Goal: Task Accomplishment & Management: Use online tool/utility

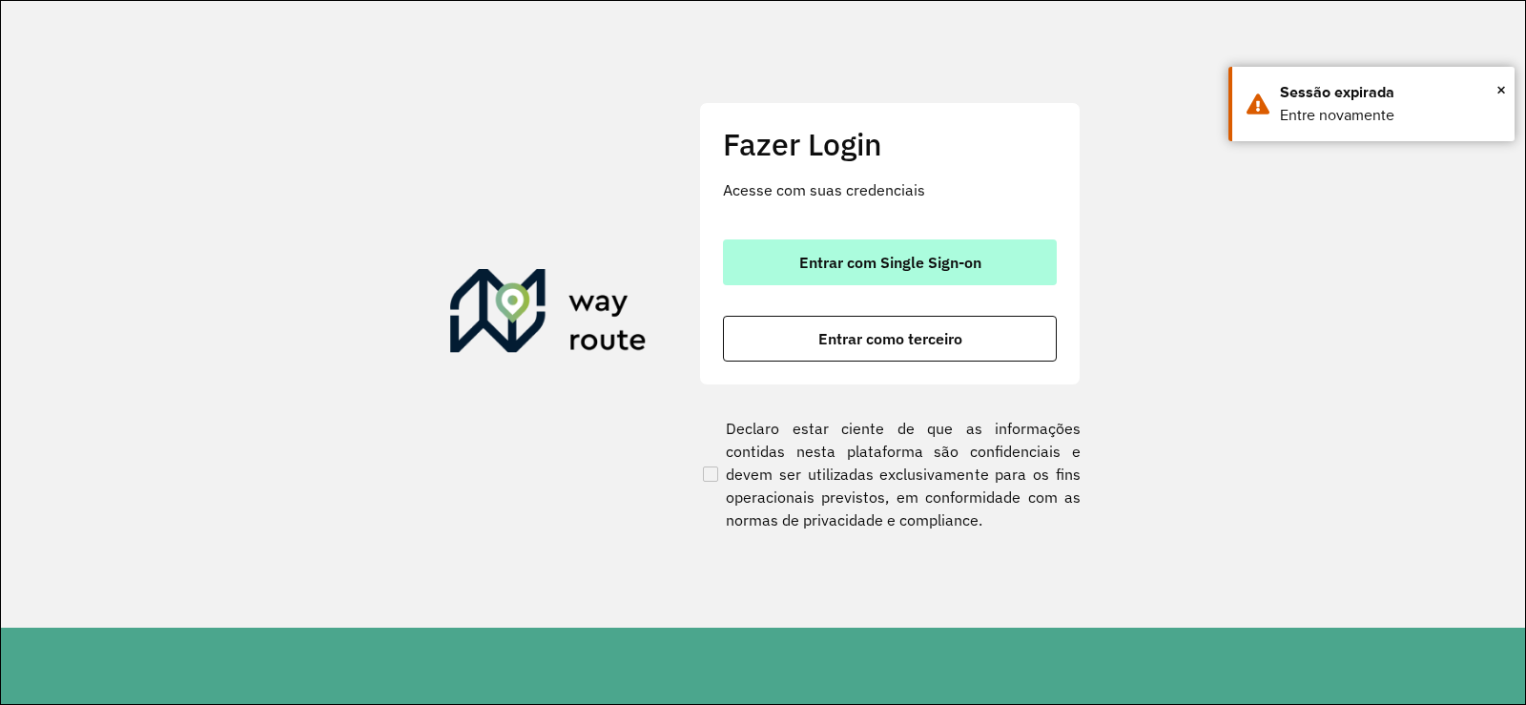
click at [927, 264] on span "Entrar com Single Sign-on" at bounding box center [890, 262] width 182 height 15
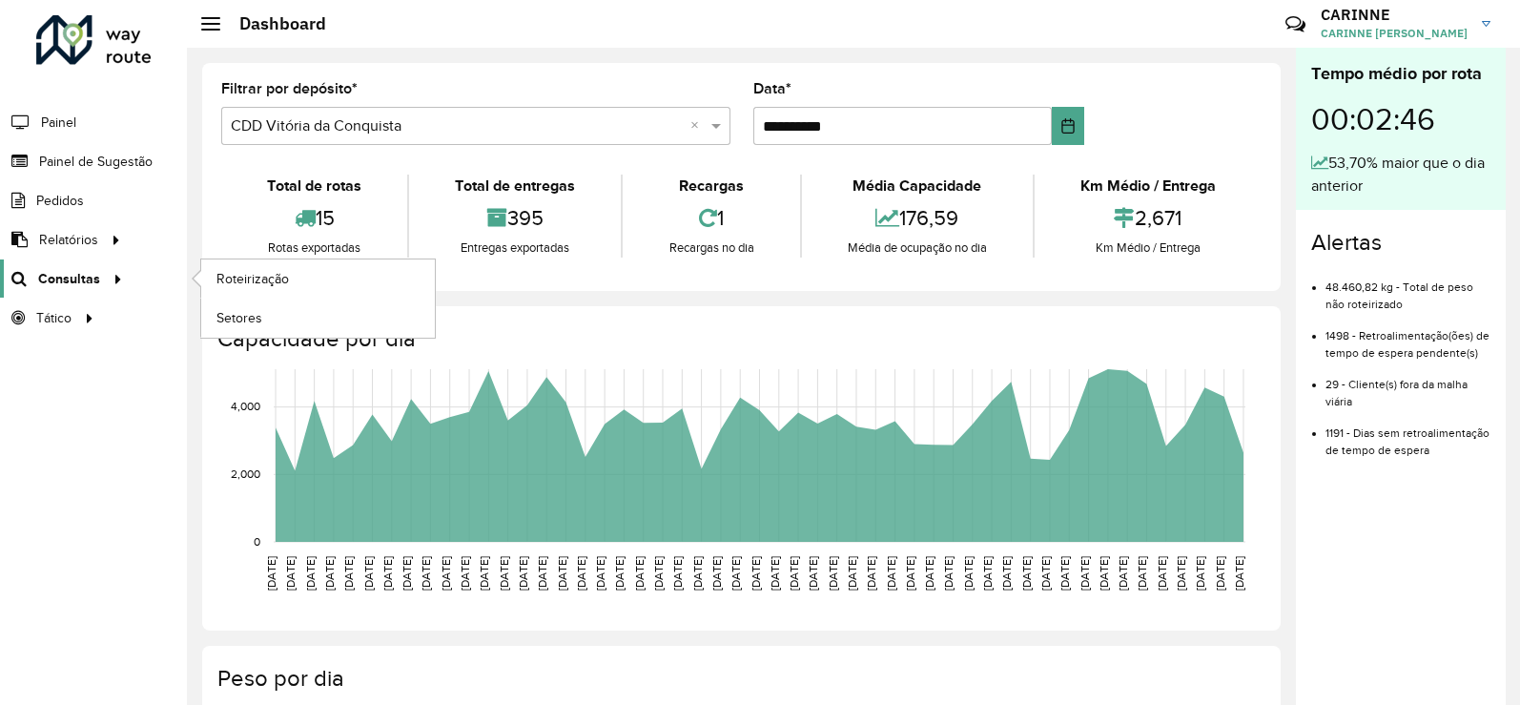
click at [109, 274] on icon at bounding box center [115, 277] width 16 height 29
click at [272, 269] on div "Total de rotas 15 Rotas exportadas Total de entregas 395 Entregas exportadas Re…" at bounding box center [741, 216] width 1040 height 112
click at [224, 279] on span "Roteirização" at bounding box center [254, 279] width 77 height 20
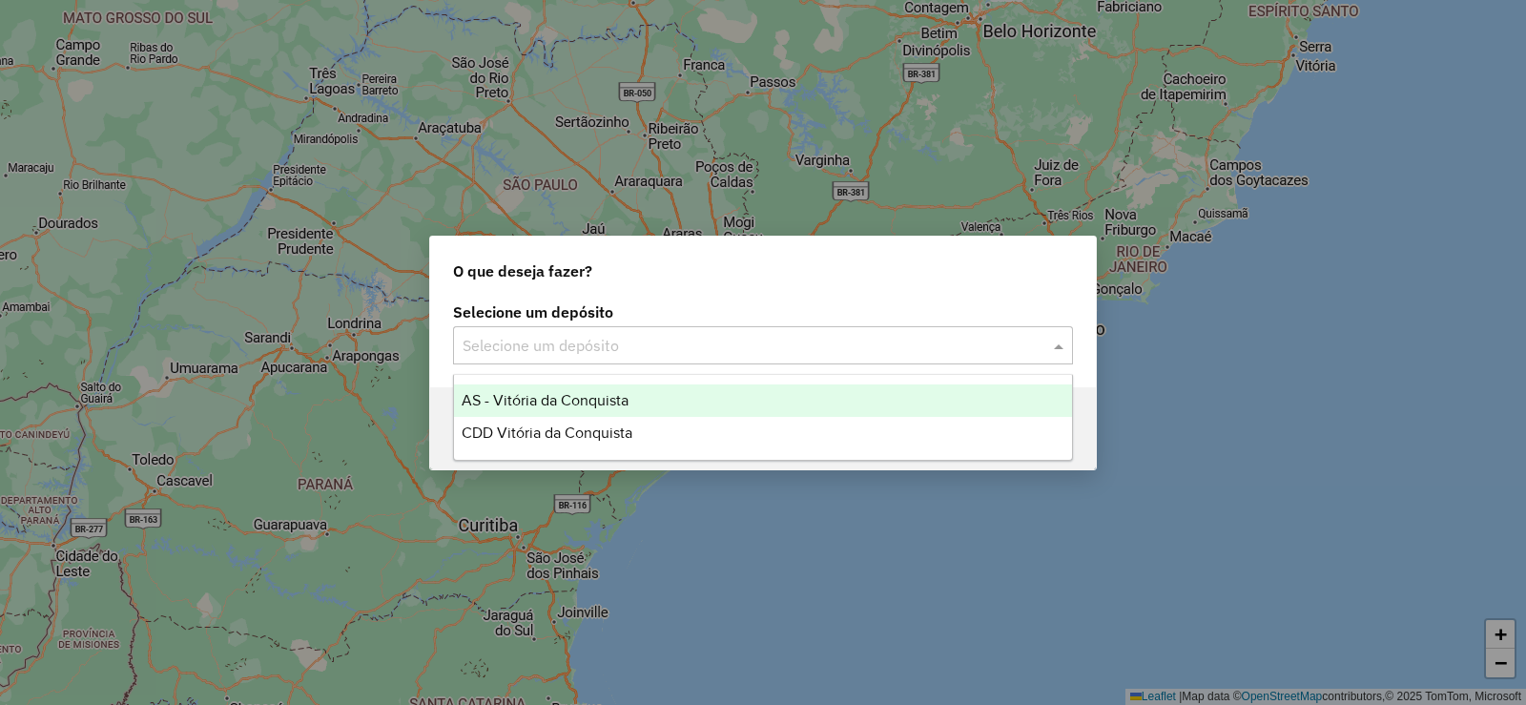
click at [802, 348] on input "text" at bounding box center [743, 346] width 563 height 23
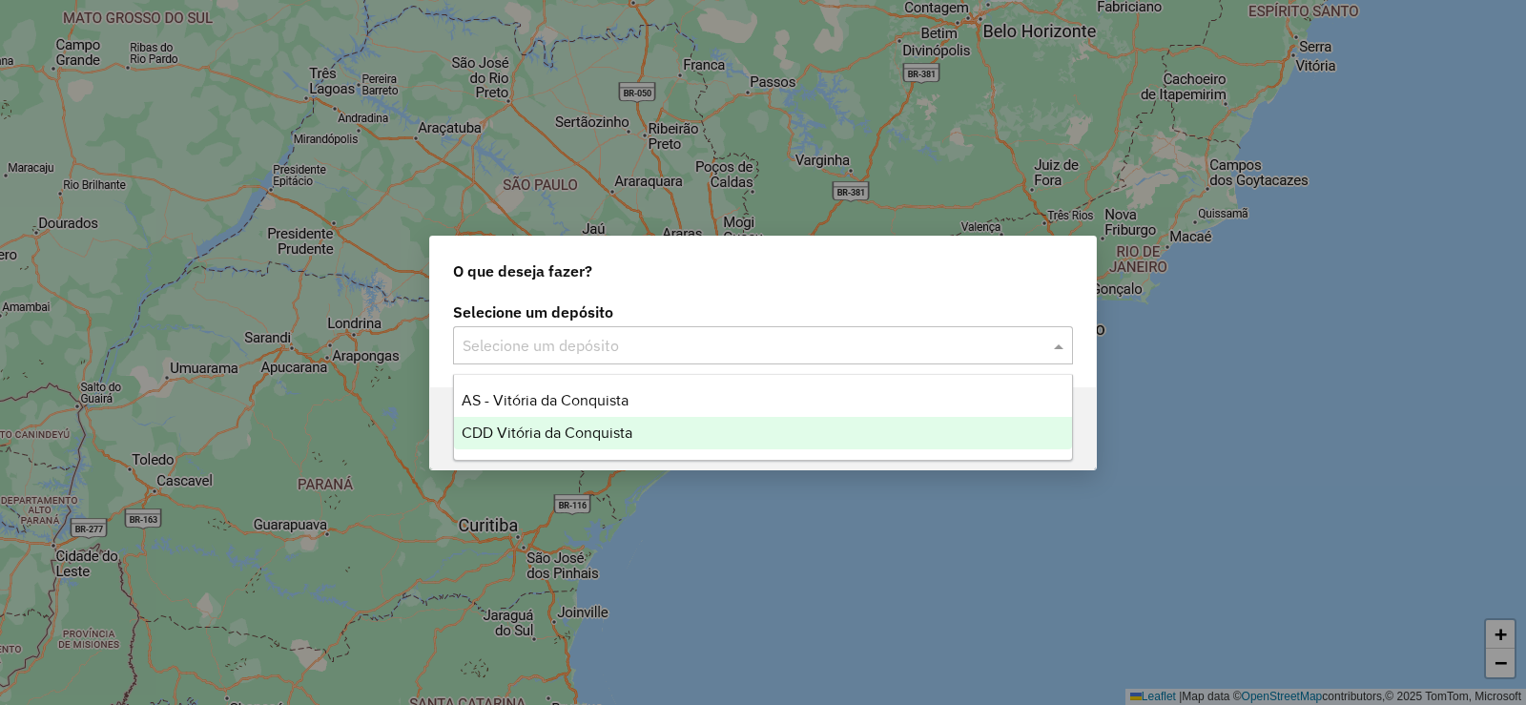
click at [650, 433] on div "CDD Vitória da Conquista" at bounding box center [763, 433] width 618 height 32
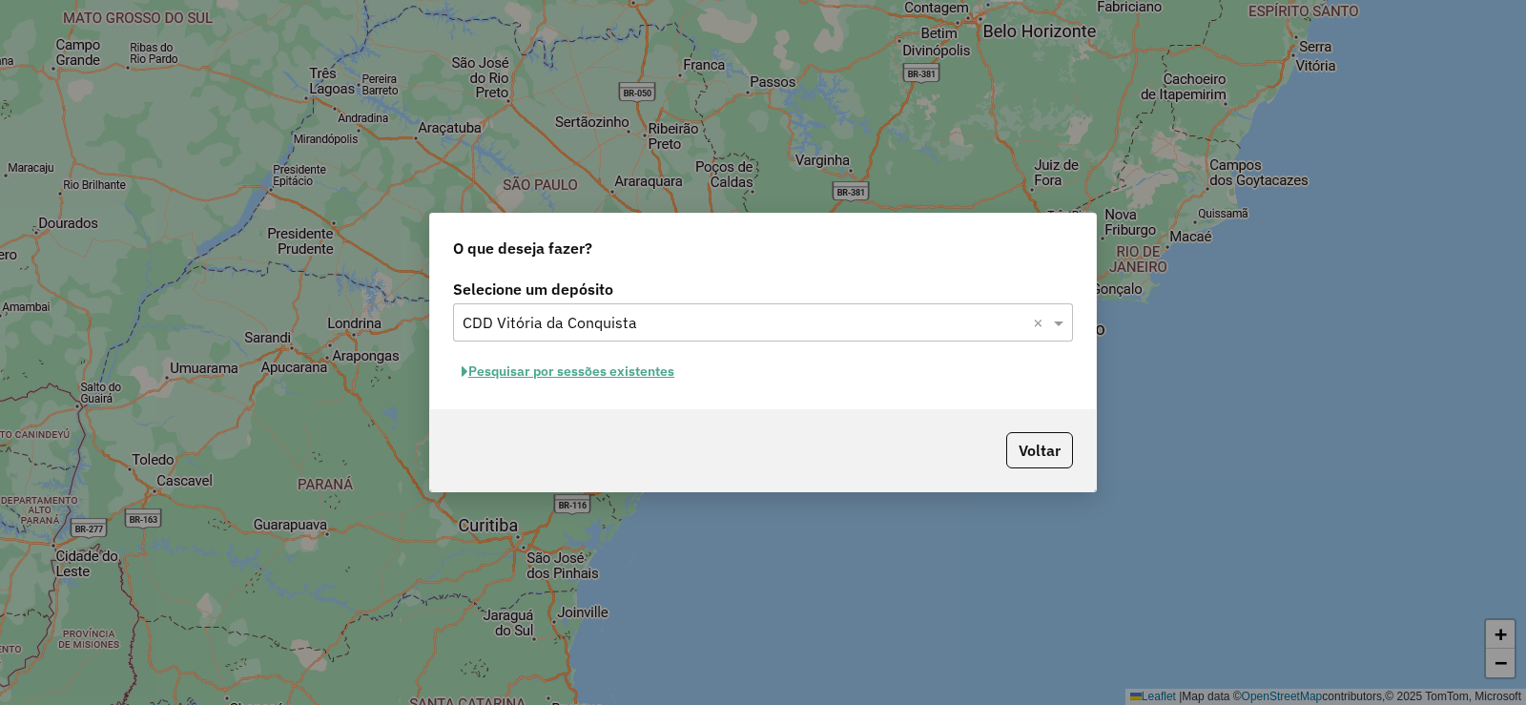
click at [581, 377] on button "Pesquisar por sessões existentes" at bounding box center [568, 372] width 230 height 30
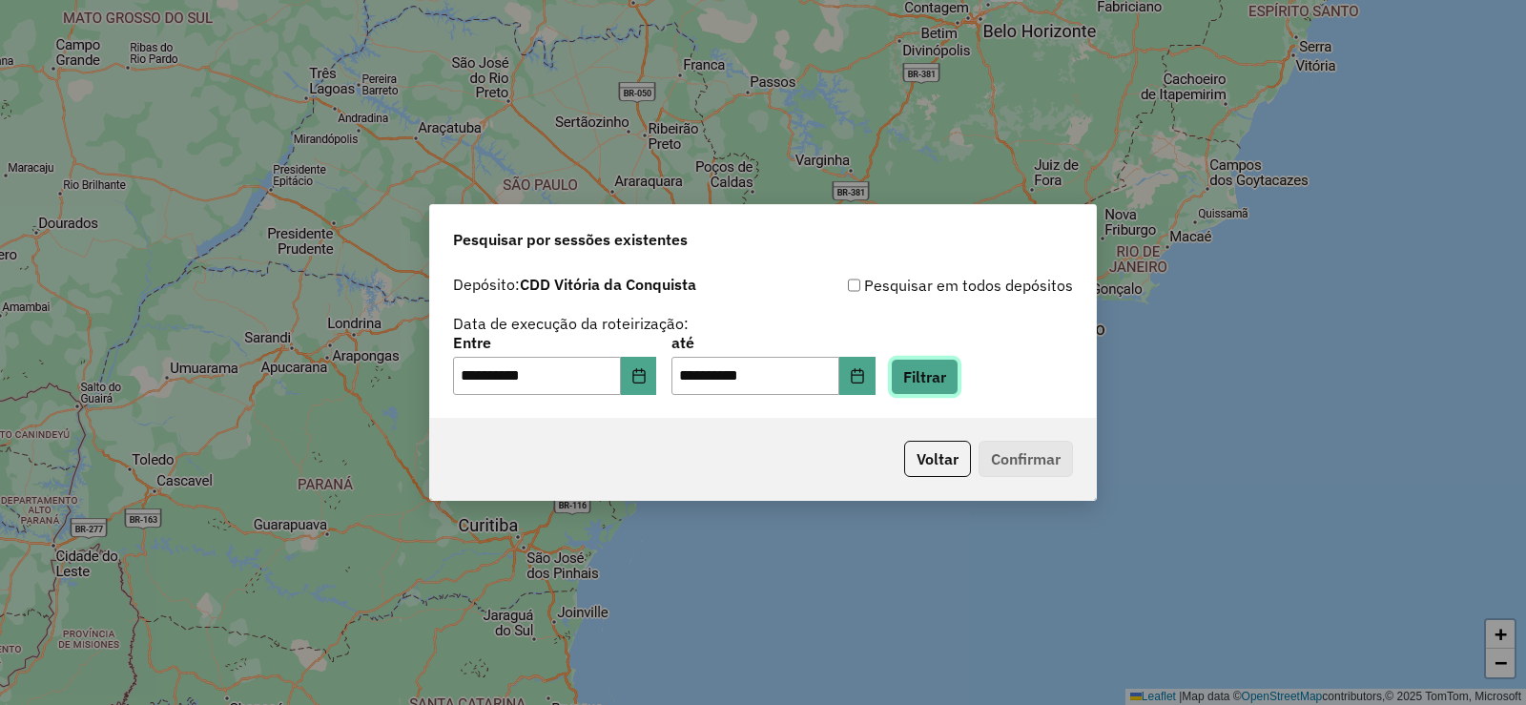
click at [957, 375] on button "Filtrar" at bounding box center [925, 377] width 68 height 36
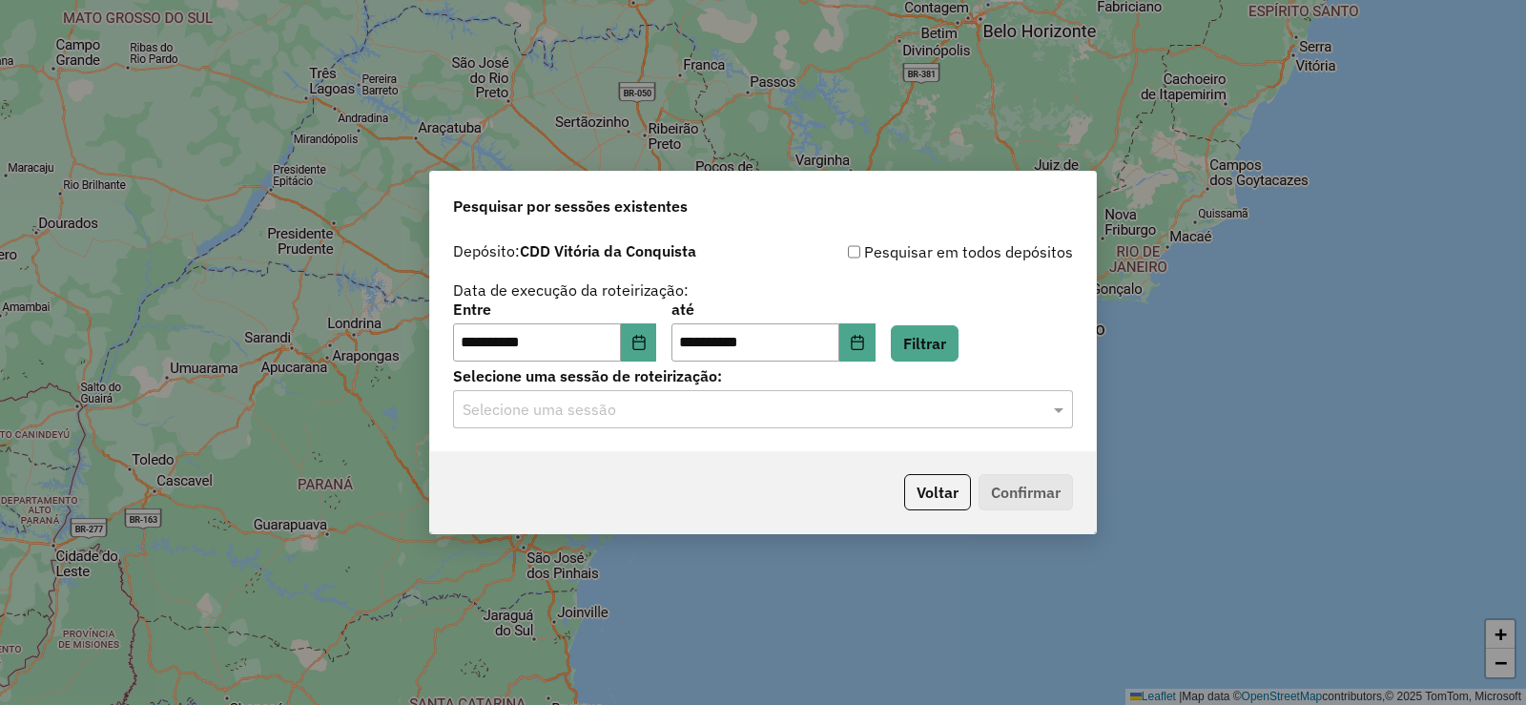
click at [928, 424] on div "**********" at bounding box center [763, 342] width 666 height 218
click at [927, 423] on div "Selecione uma sessão" at bounding box center [763, 409] width 620 height 38
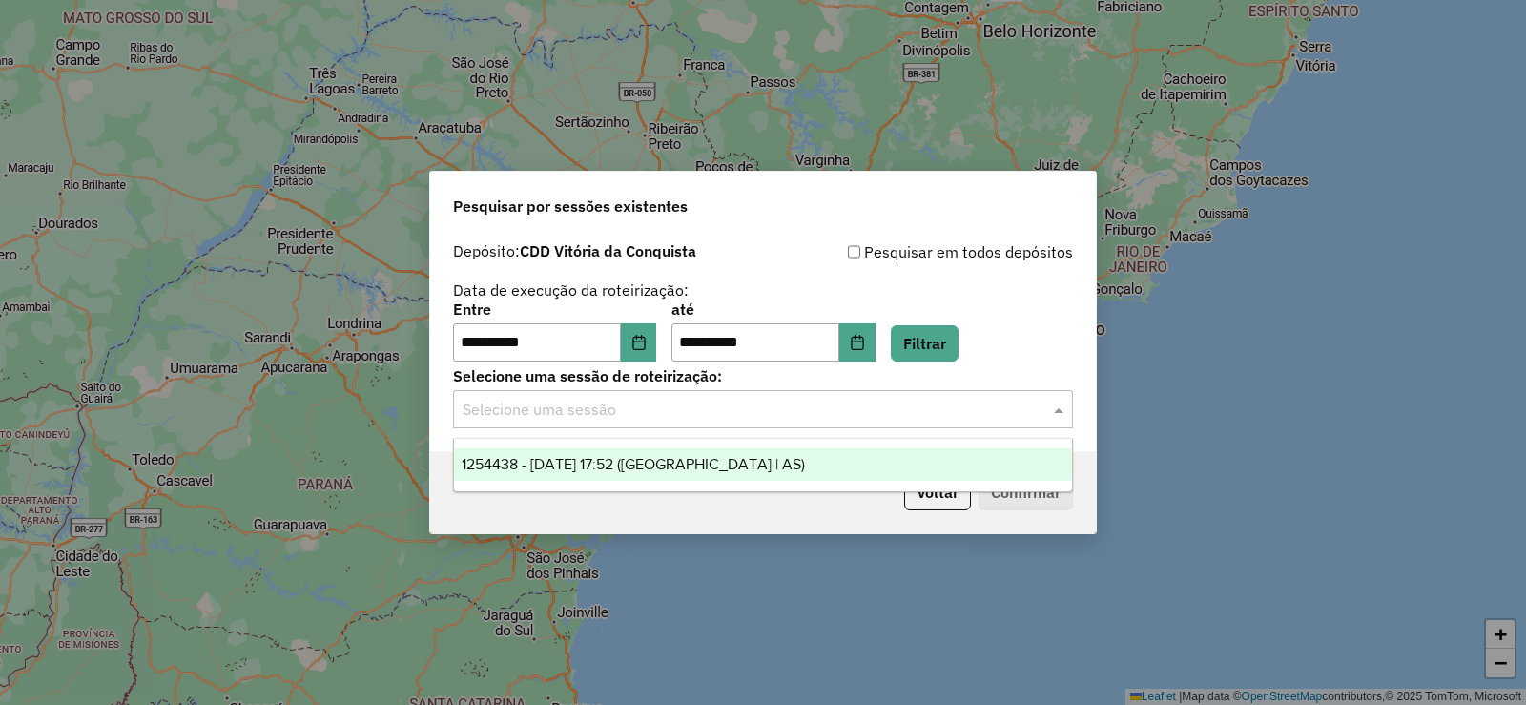
click at [721, 461] on span "1254438 - 28/08/2025 17:52 (Rota | AS)" at bounding box center [633, 464] width 343 height 16
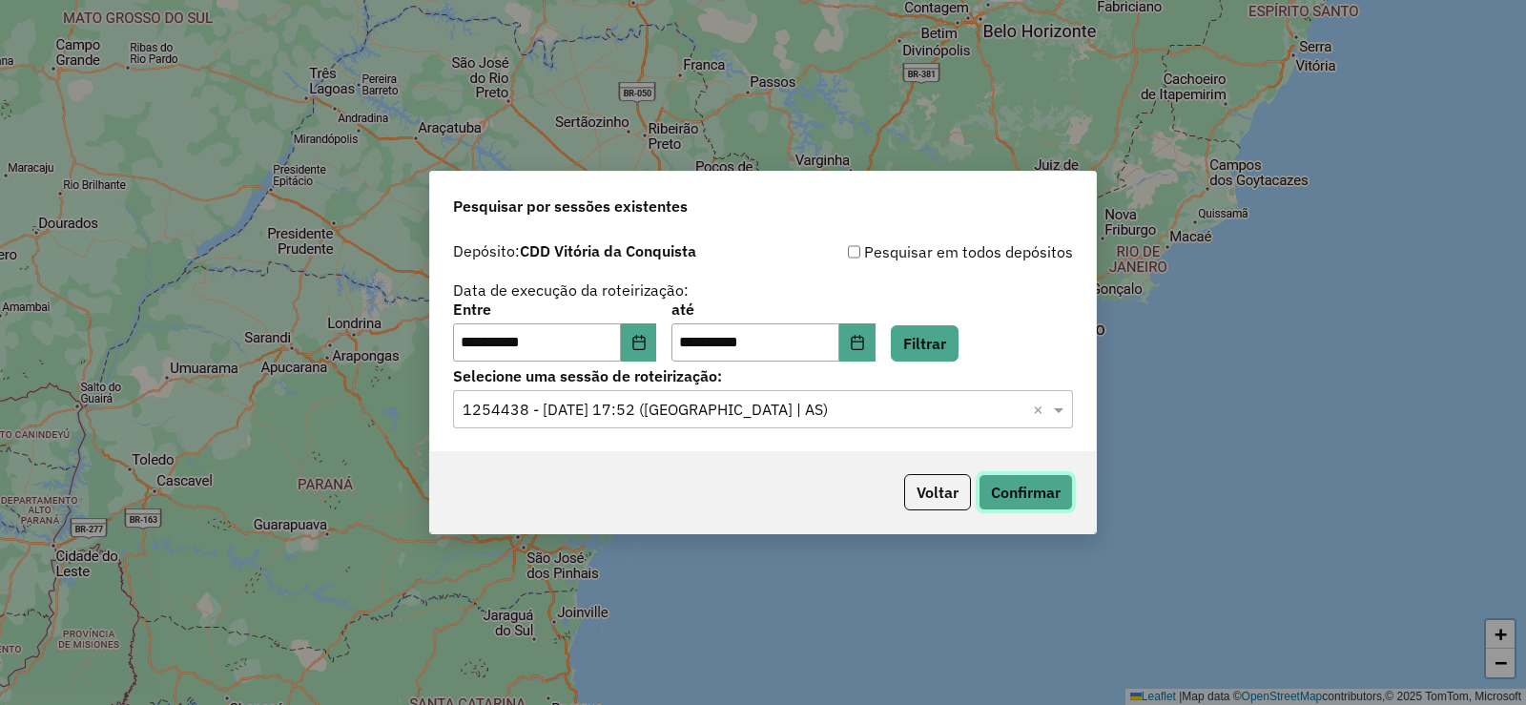
click at [1012, 497] on button "Confirmar" at bounding box center [1025, 492] width 94 height 36
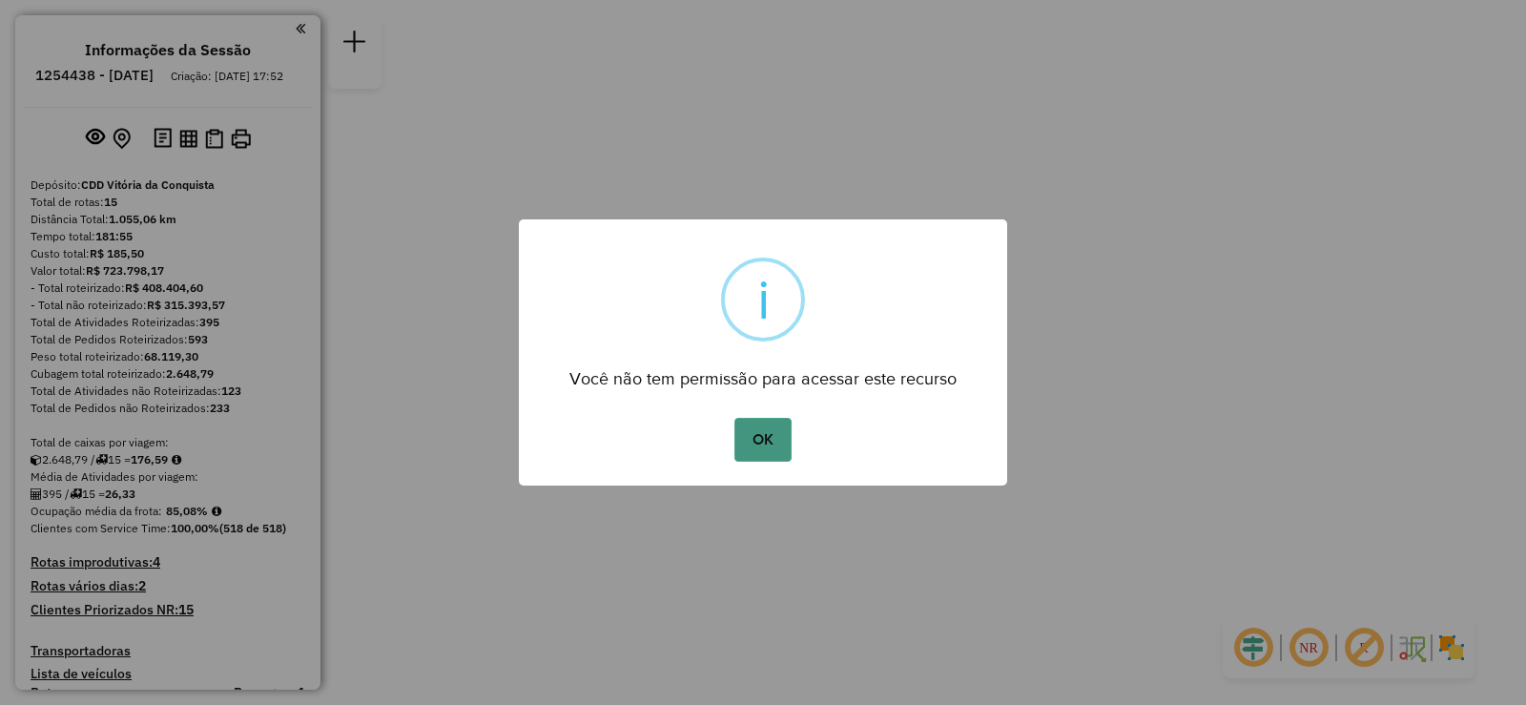
click at [765, 446] on button "OK" at bounding box center [762, 440] width 56 height 44
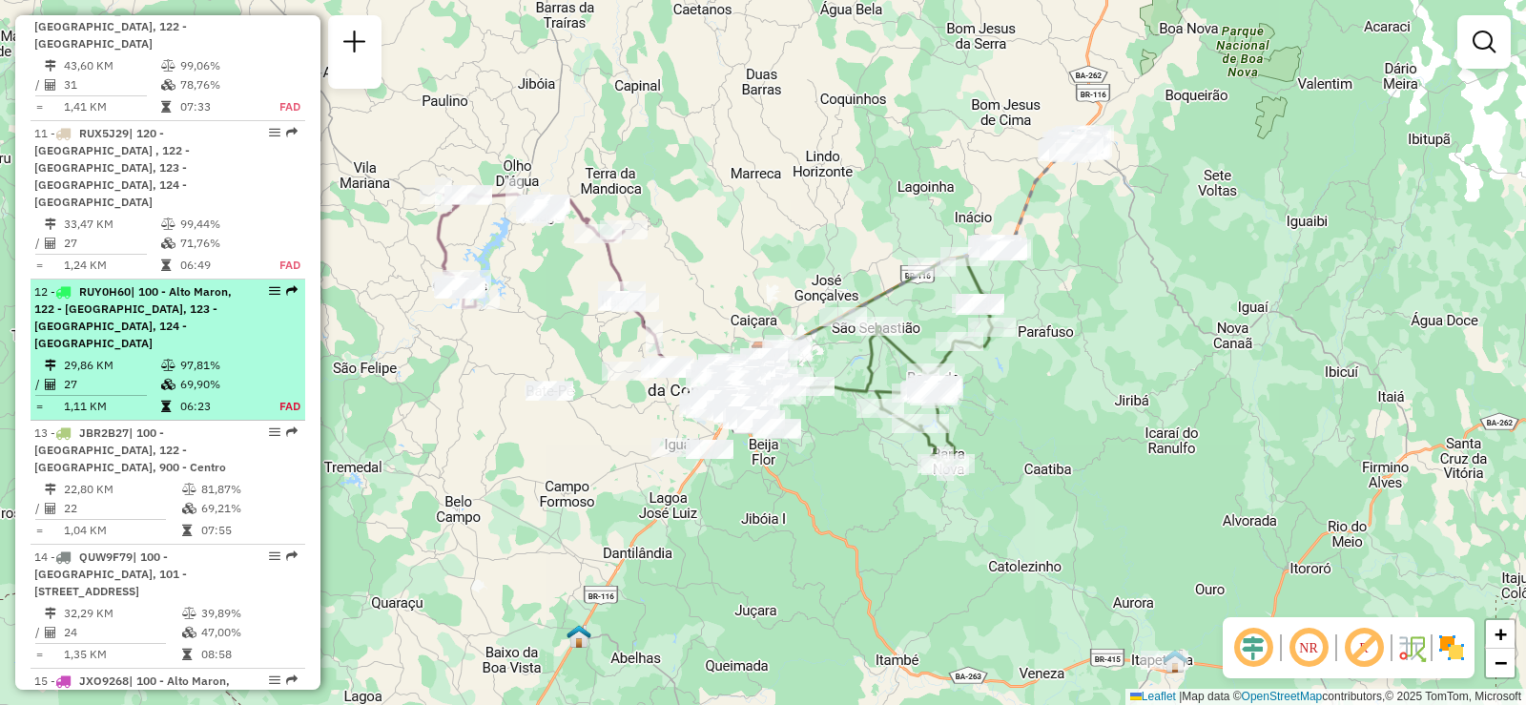
scroll to position [2098, 0]
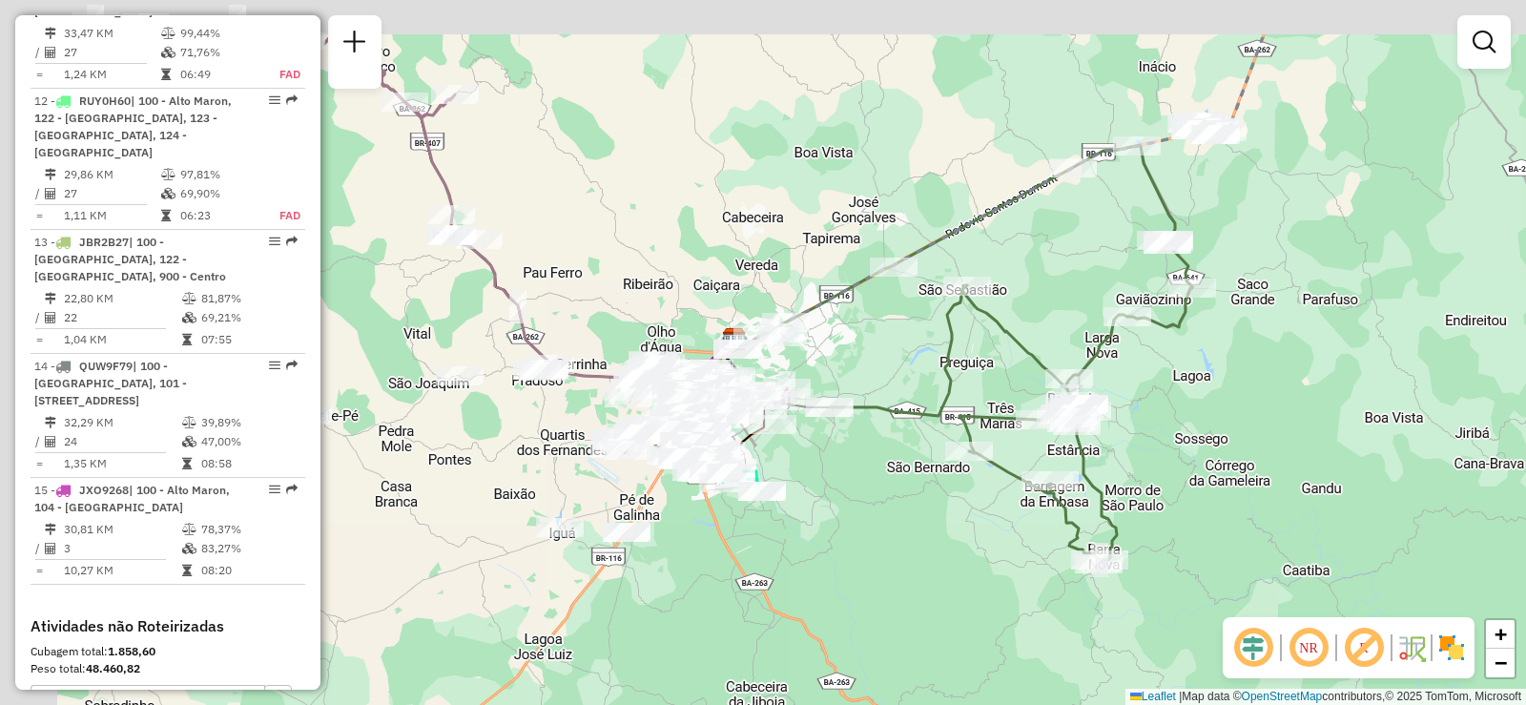
drag, startPoint x: 749, startPoint y: 333, endPoint x: 842, endPoint y: 451, distance: 150.7
click at [902, 445] on div "Janela de atendimento Grade de atendimento Capacidade Transportadoras Veículos …" at bounding box center [763, 352] width 1526 height 705
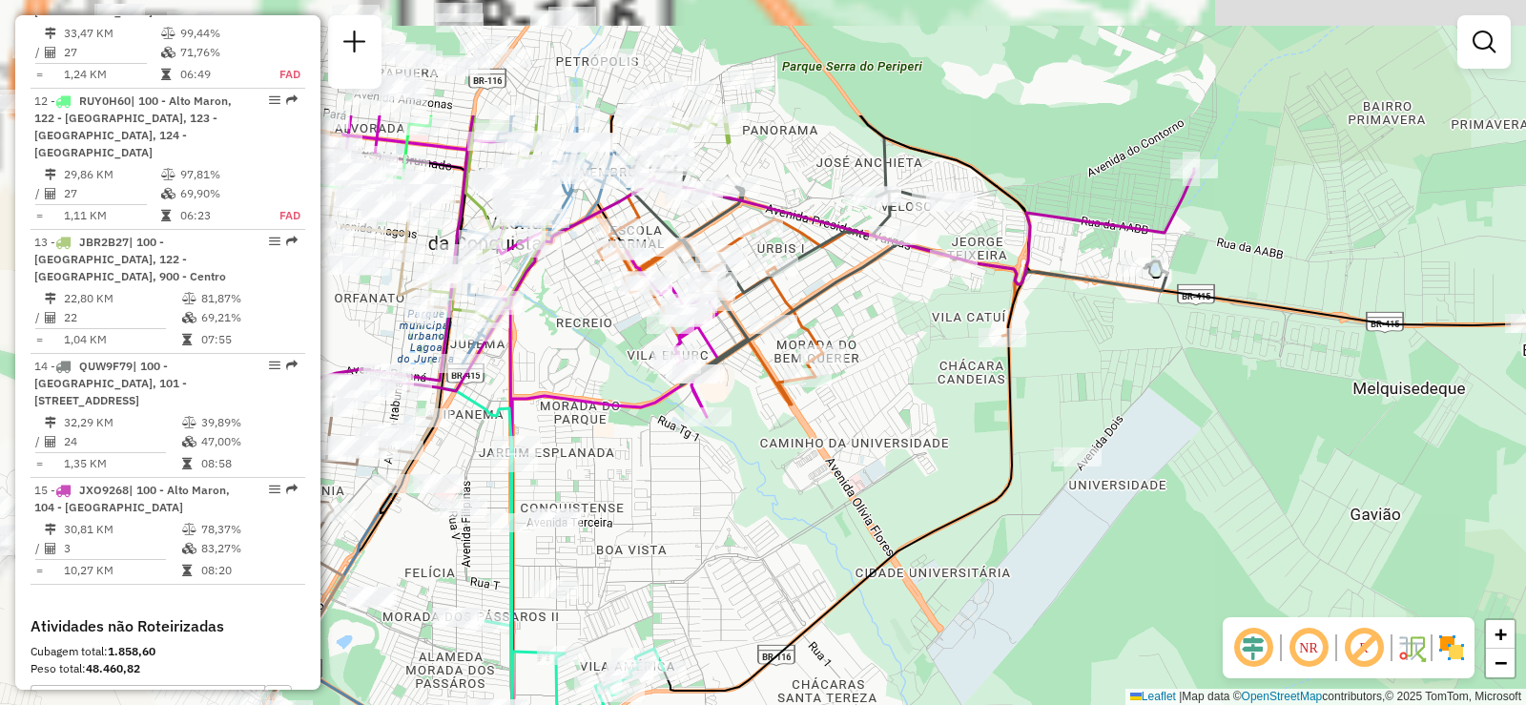
drag, startPoint x: 610, startPoint y: 387, endPoint x: 979, endPoint y: 524, distance: 393.7
click at [1029, 555] on div "Janela de atendimento Grade de atendimento Capacidade Transportadoras Veículos …" at bounding box center [763, 352] width 1526 height 705
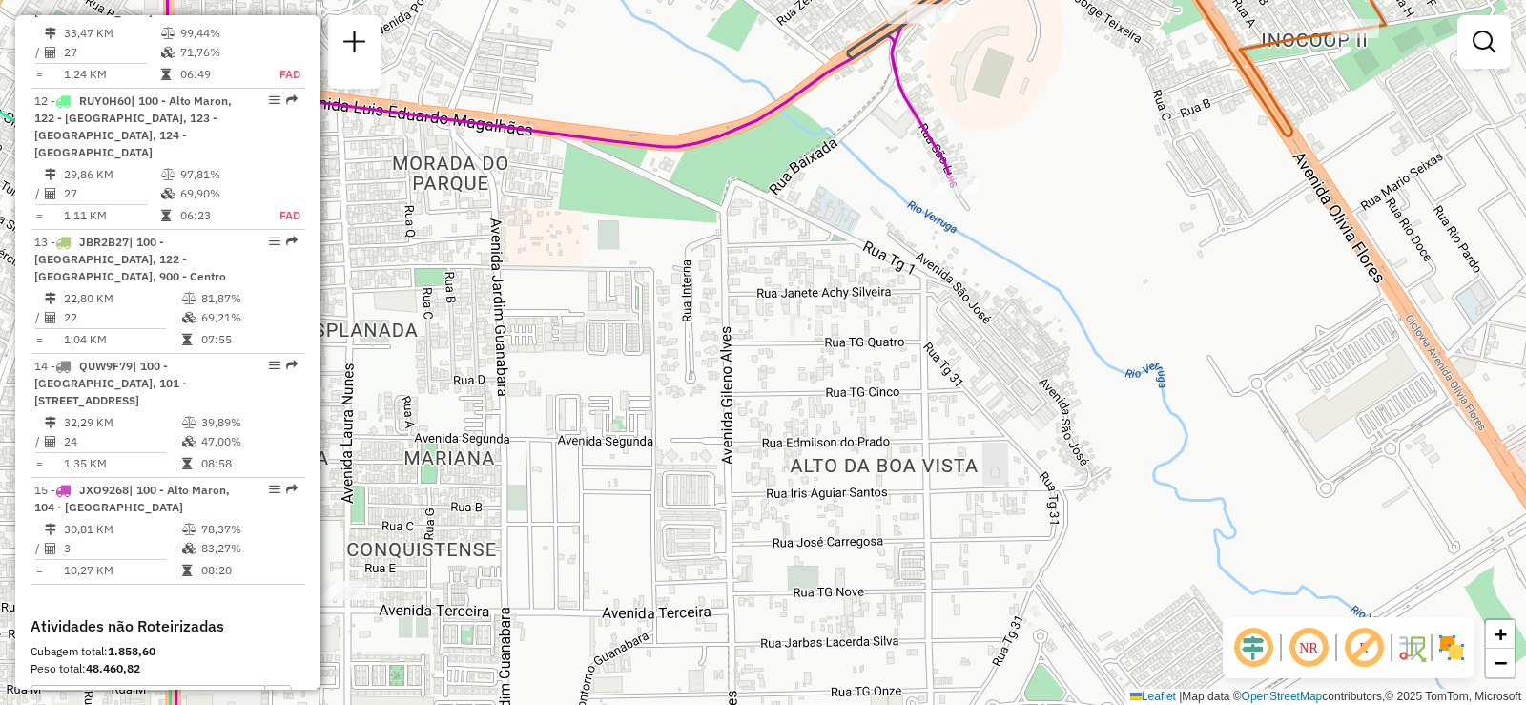
drag, startPoint x: 713, startPoint y: 343, endPoint x: 673, endPoint y: 574, distance: 234.2
click at [673, 574] on div "Janela de atendimento Grade de atendimento Capacidade Transportadoras Veículos …" at bounding box center [763, 352] width 1526 height 705
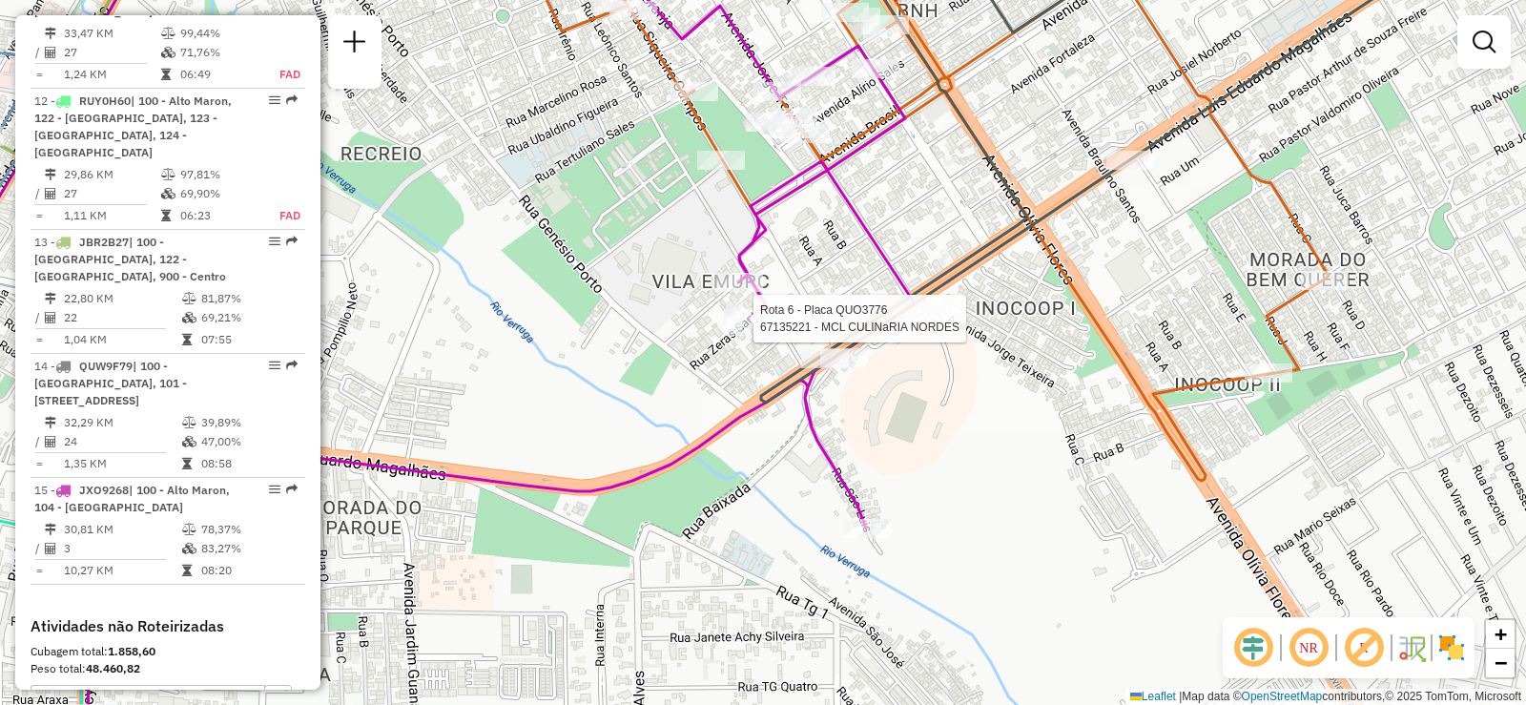
select select "**********"
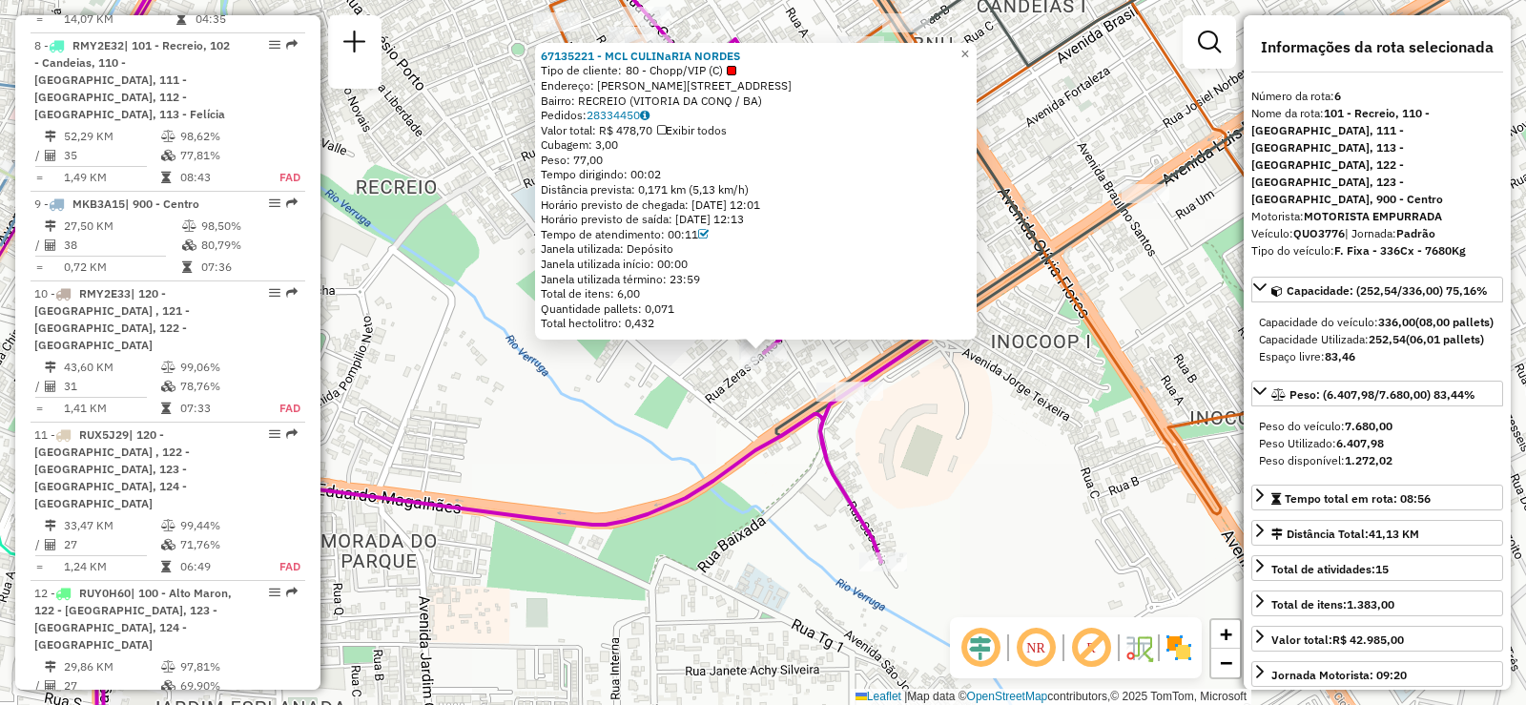
scroll to position [1342, 0]
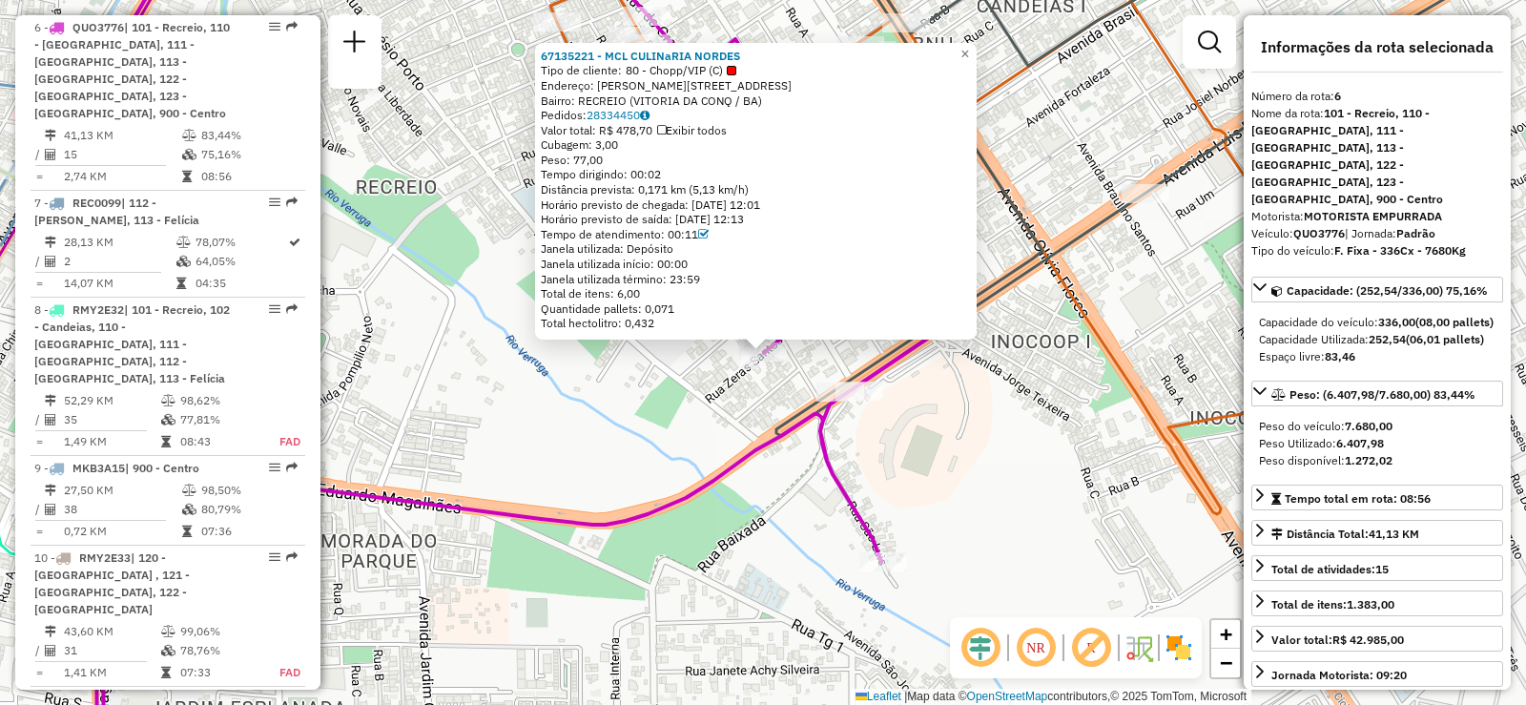
click at [748, 318] on div "Total hectolitro: 0,432" at bounding box center [756, 323] width 430 height 15
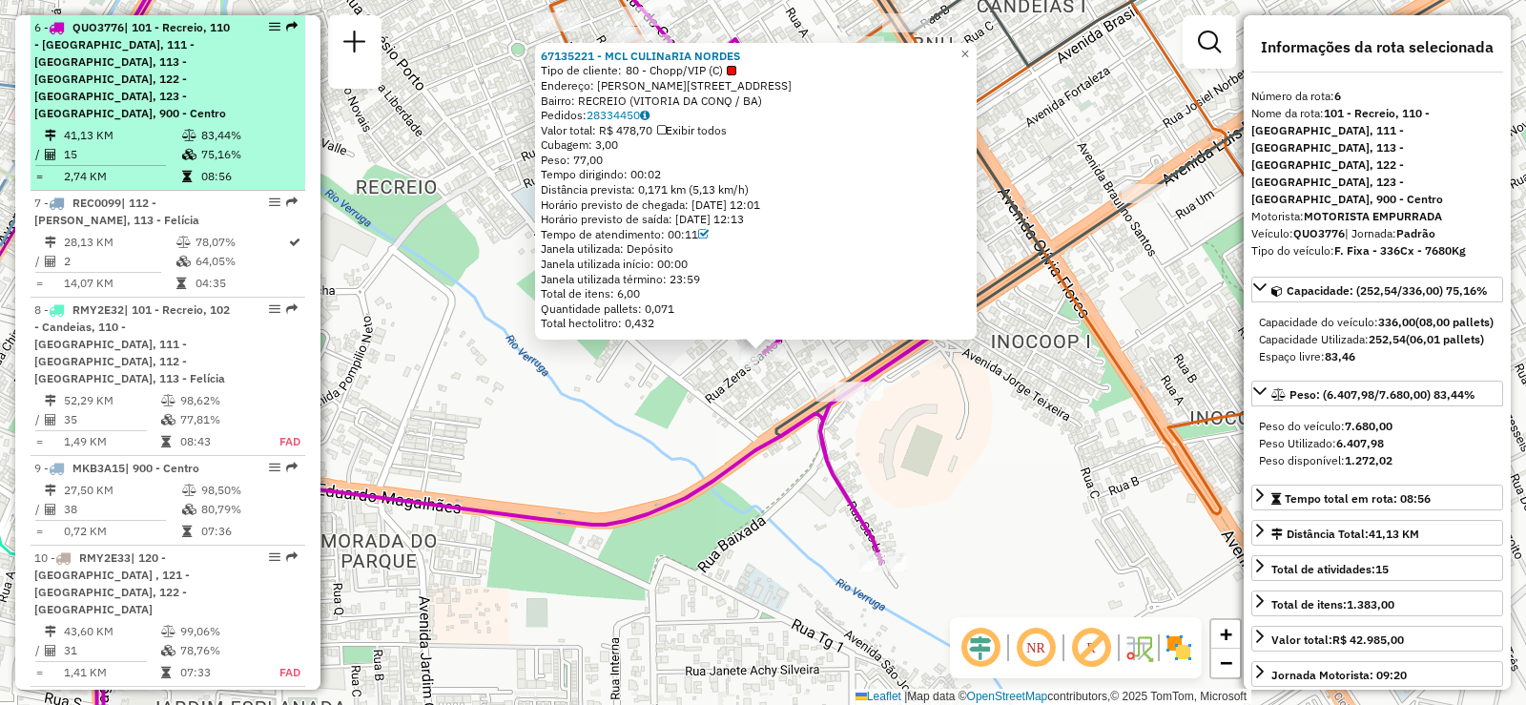
click at [269, 23] on em at bounding box center [274, 26] width 11 height 11
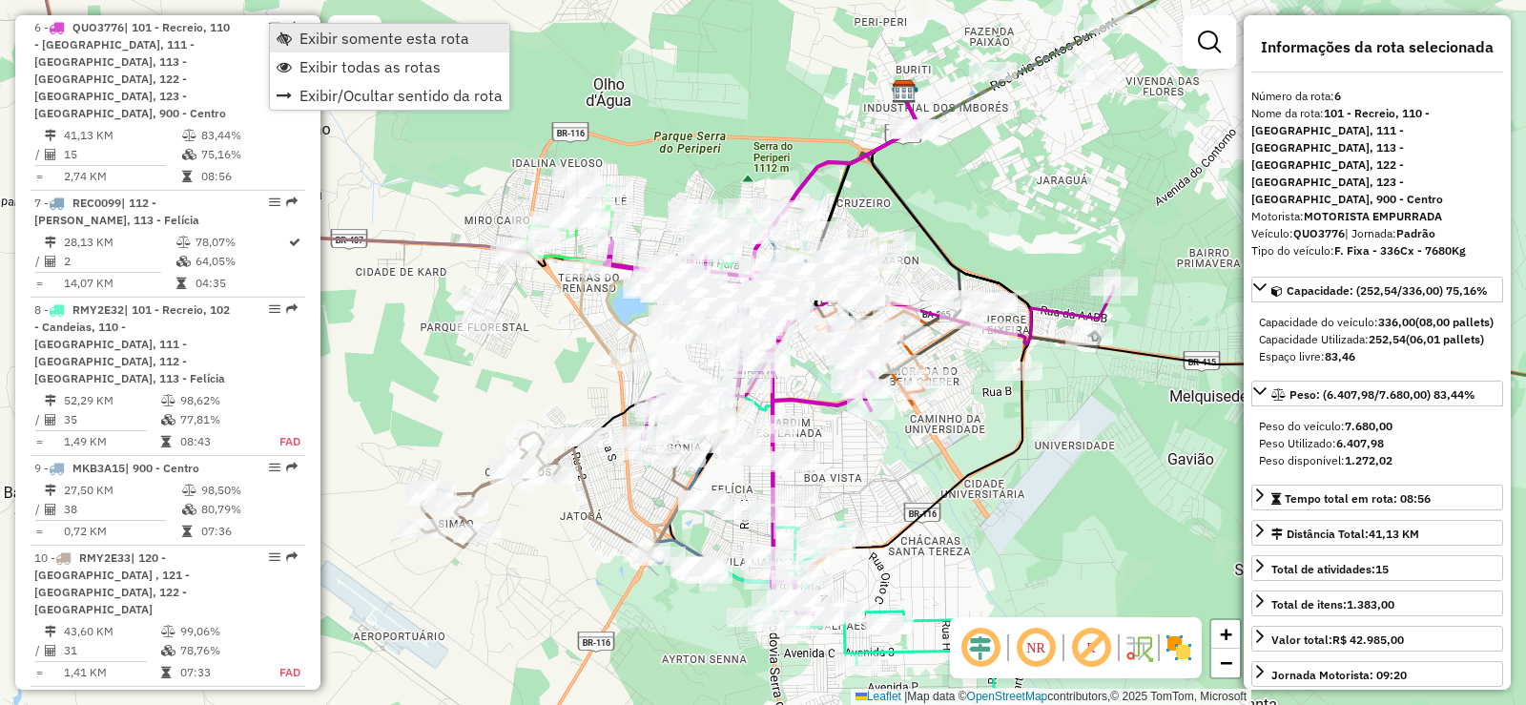
click at [337, 43] on span "Exibir somente esta rota" at bounding box center [384, 38] width 170 height 15
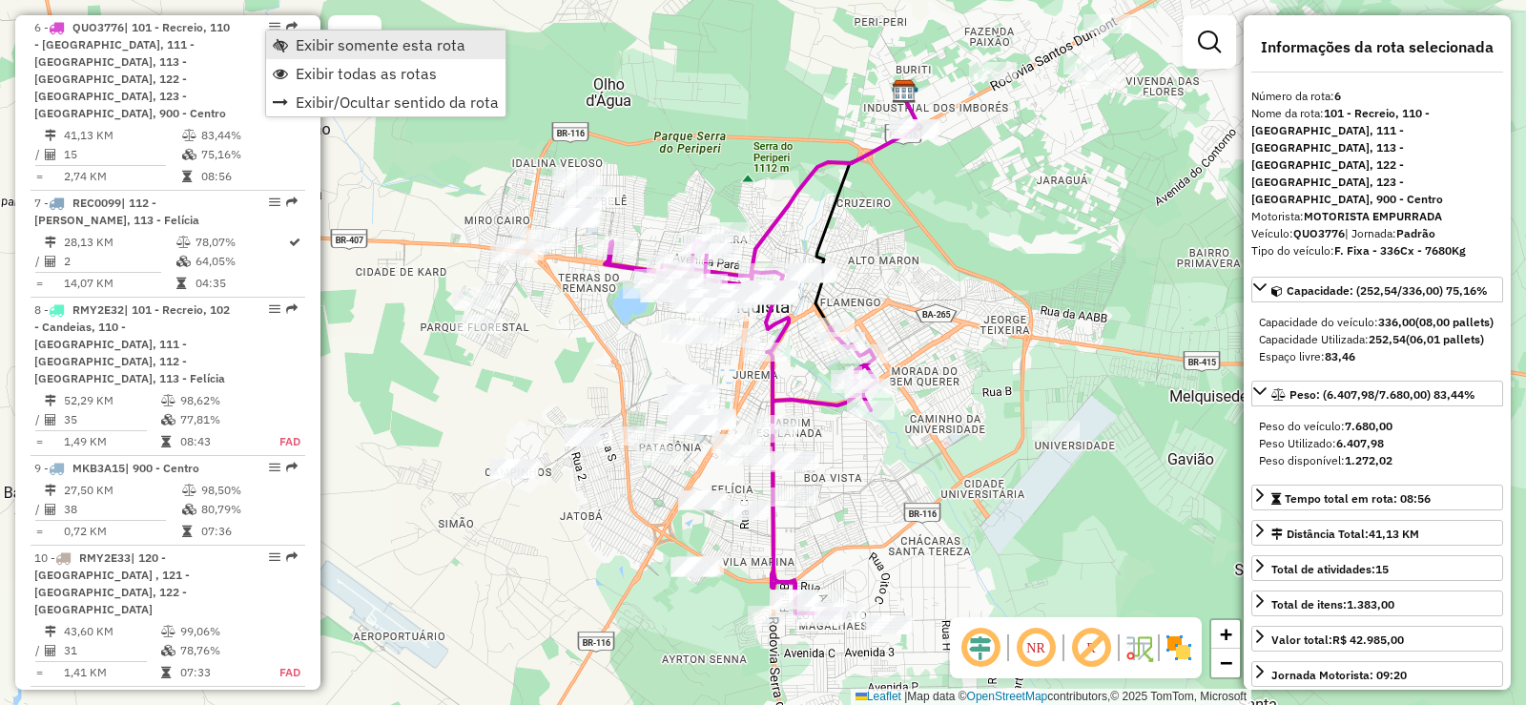
click at [280, 43] on span "Exibir somente esta rota" at bounding box center [280, 44] width 15 height 15
click at [321, 49] on span "Exibir somente esta rota" at bounding box center [383, 43] width 170 height 15
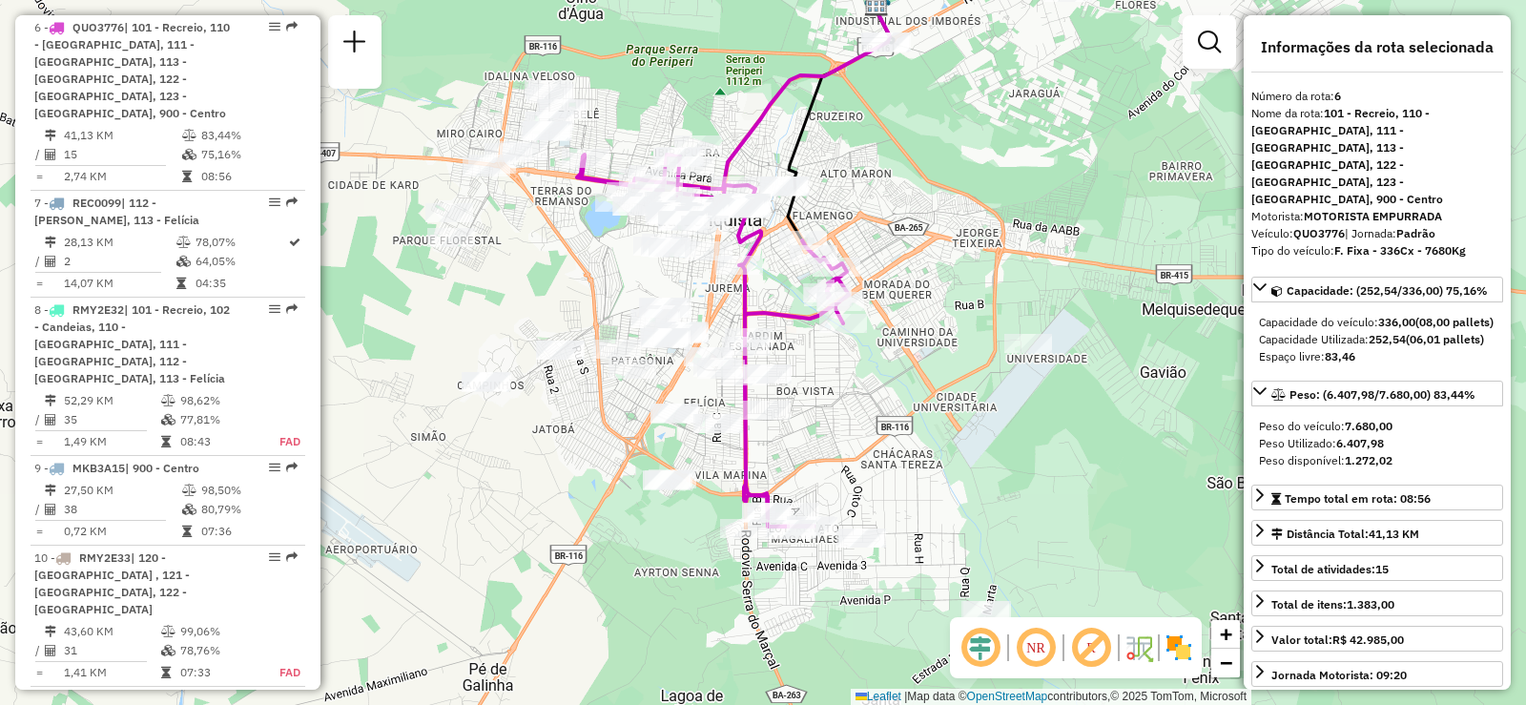
click at [1131, 657] on img at bounding box center [1138, 647] width 31 height 31
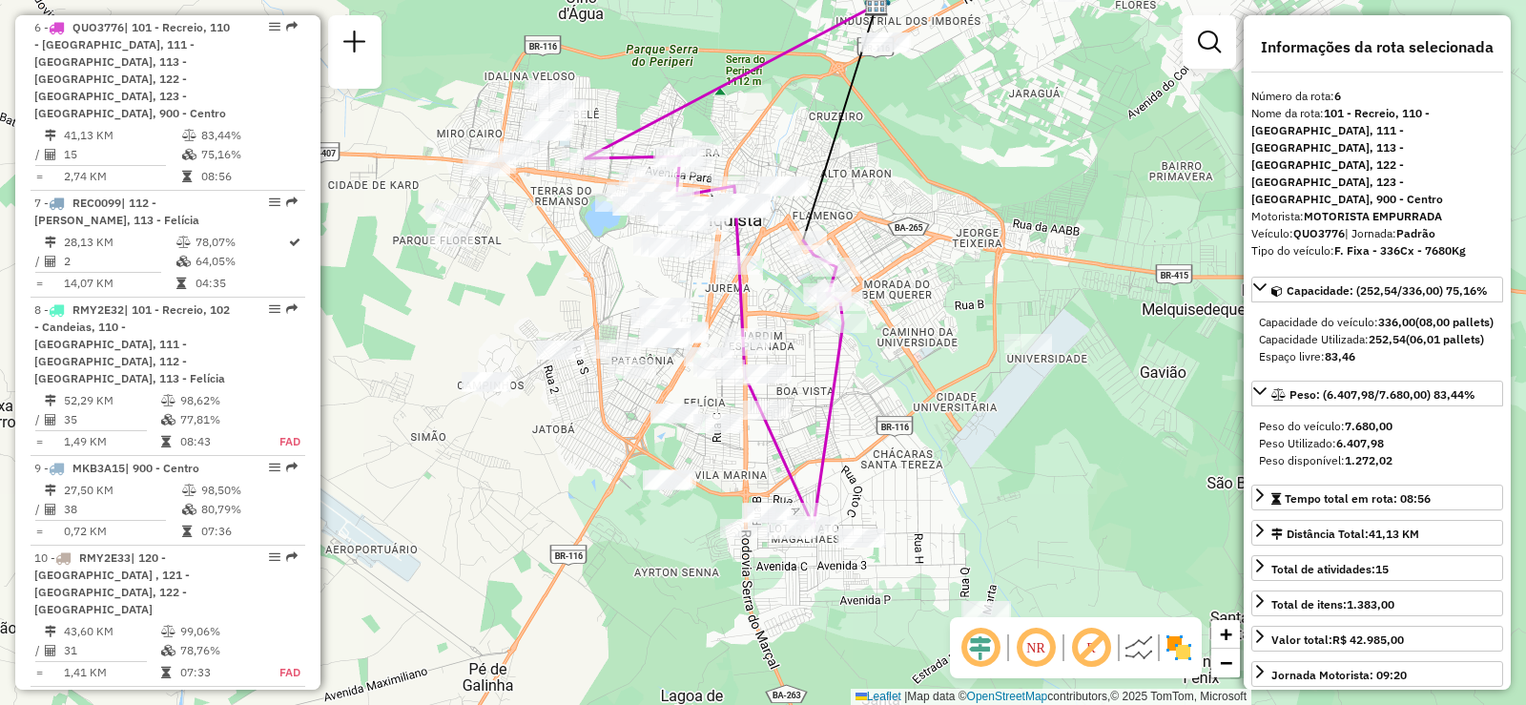
click at [1132, 657] on img at bounding box center [1138, 647] width 31 height 31
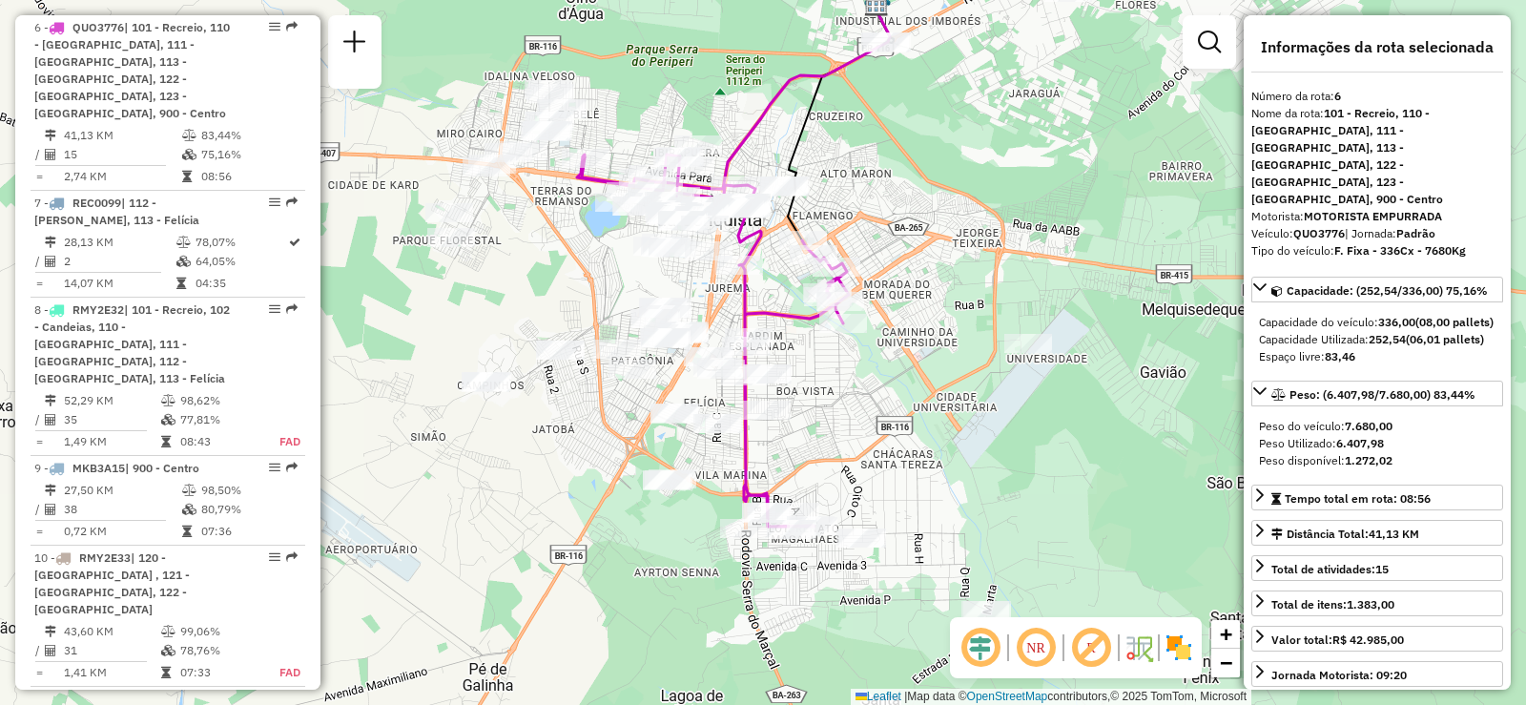
click at [976, 652] on em at bounding box center [980, 648] width 46 height 46
click at [1036, 648] on em at bounding box center [1036, 648] width 46 height 46
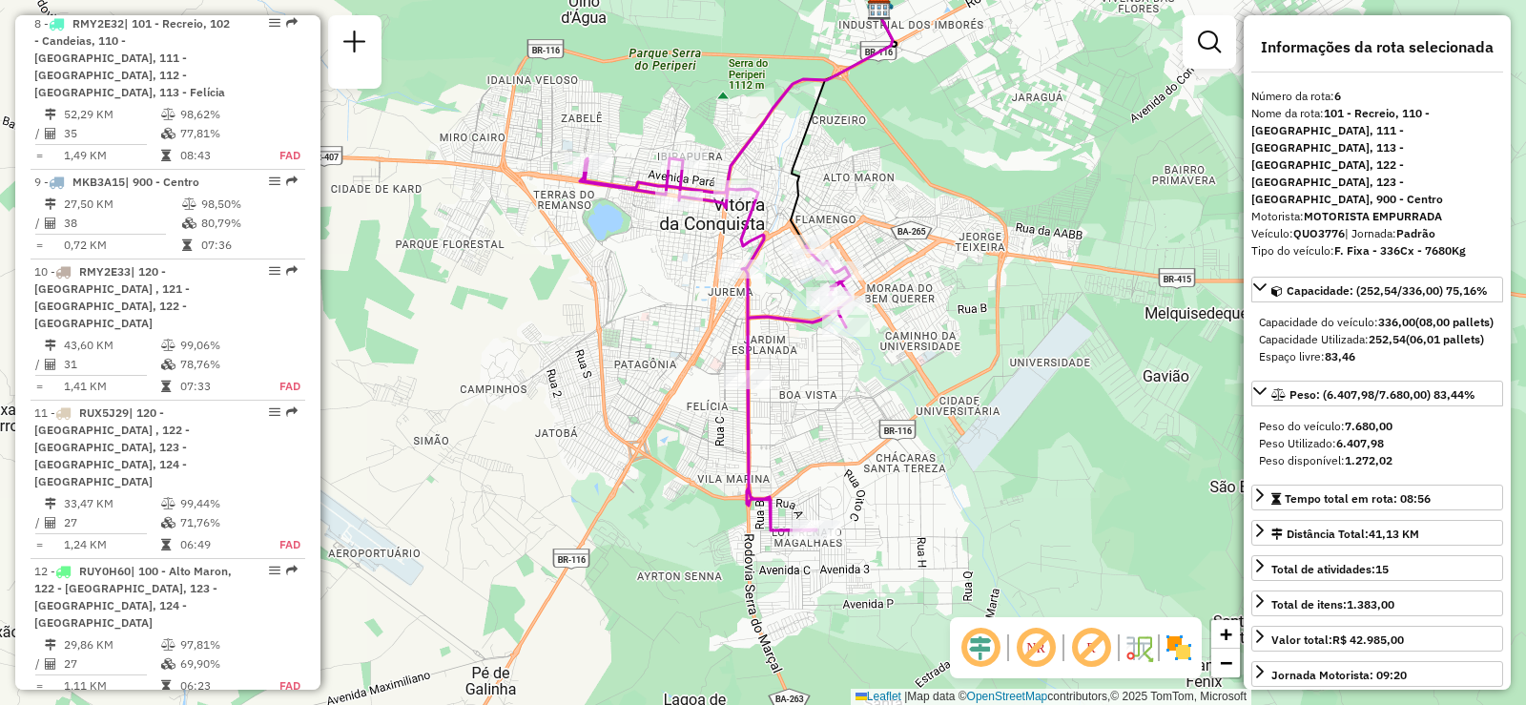
scroll to position [1818, 0]
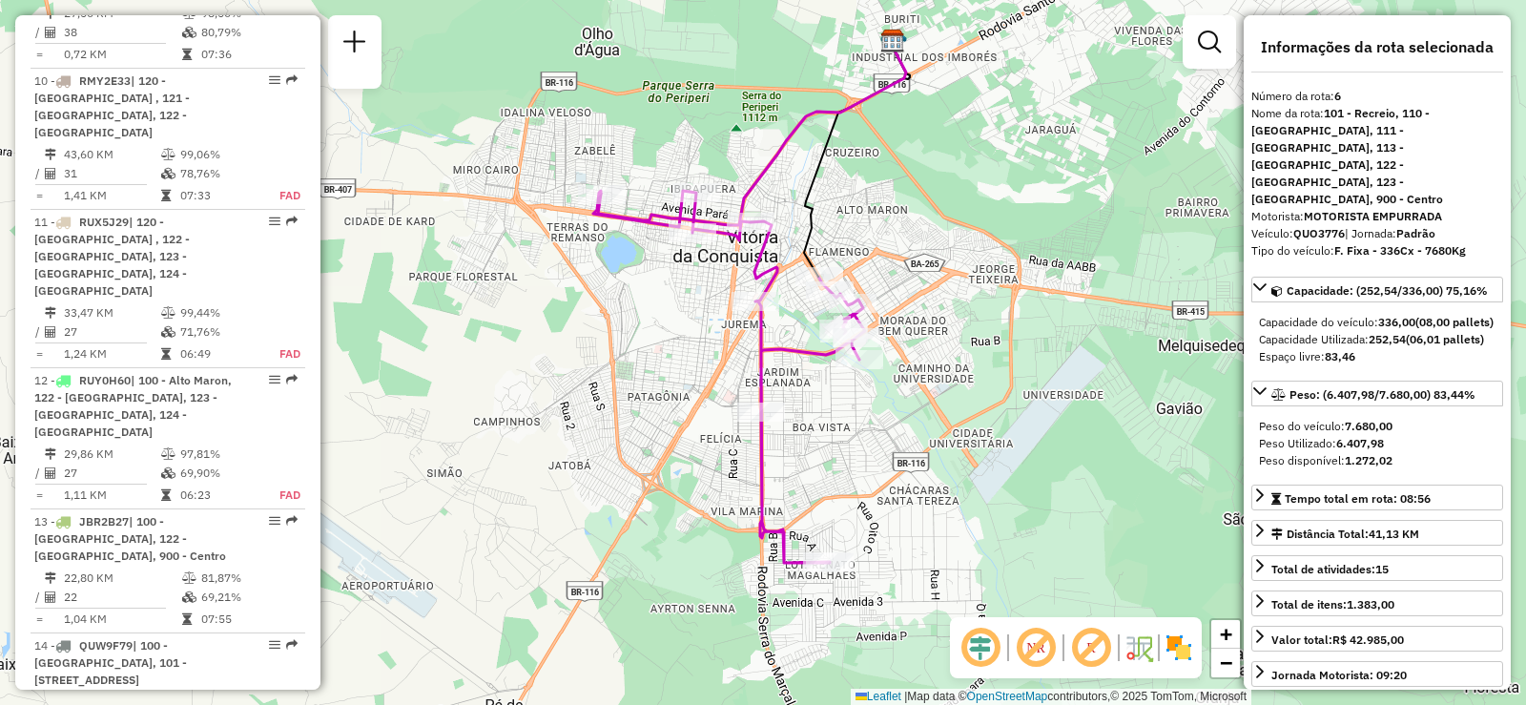
click at [851, 409] on div "Janela de atendimento Grade de atendimento Capacidade Transportadoras Veículos …" at bounding box center [763, 352] width 1526 height 705
